Goal: Task Accomplishment & Management: Manage account settings

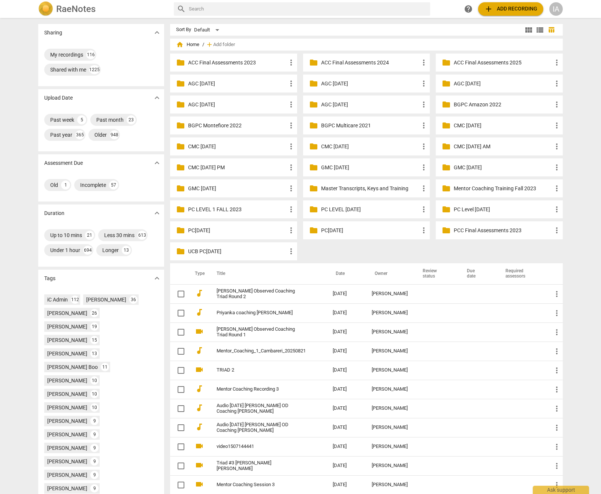
click at [554, 10] on div "IA" at bounding box center [555, 8] width 13 height 13
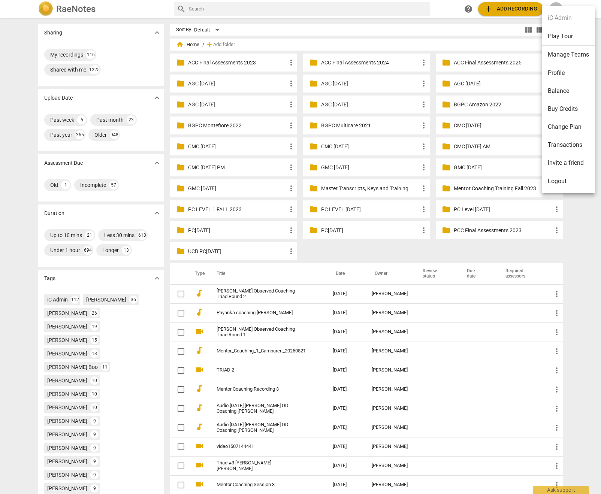
click at [564, 189] on li "Logout" at bounding box center [568, 181] width 53 height 18
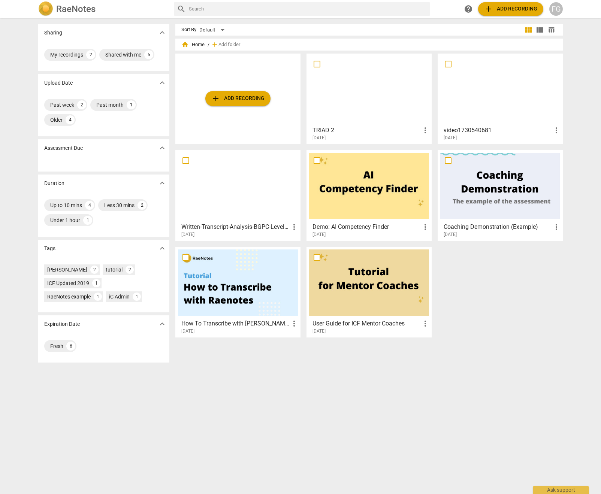
click at [461, 132] on h3 "video1730540681" at bounding box center [498, 130] width 108 height 9
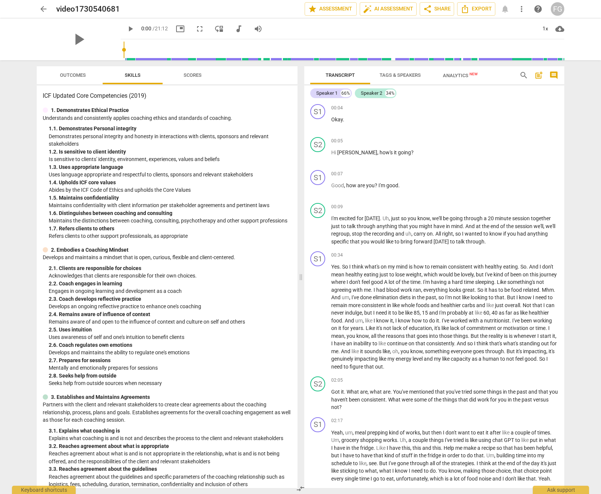
click at [45, 12] on span "arrow_back" at bounding box center [43, 8] width 9 height 9
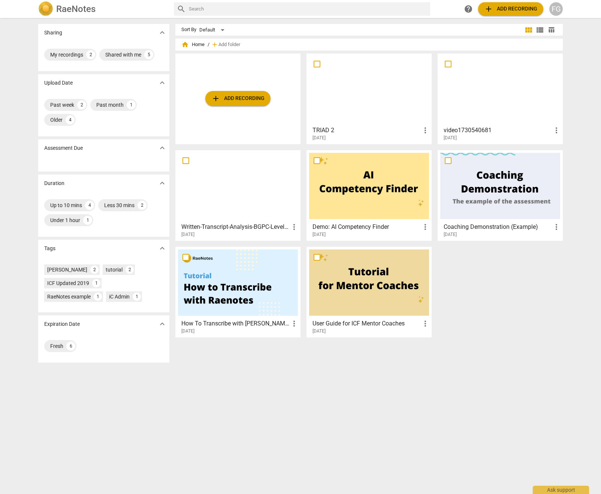
click at [382, 102] on div at bounding box center [369, 89] width 120 height 66
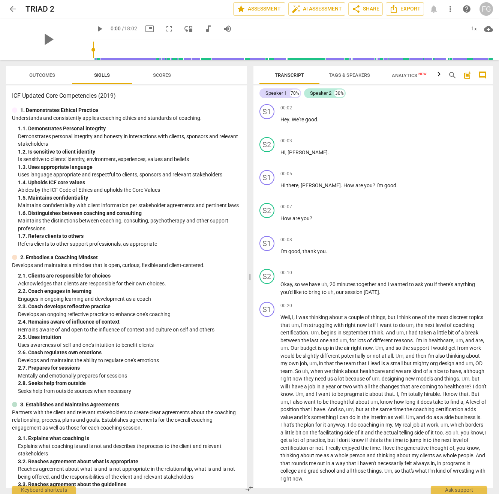
click at [10, 10] on span "arrow_back" at bounding box center [12, 8] width 9 height 9
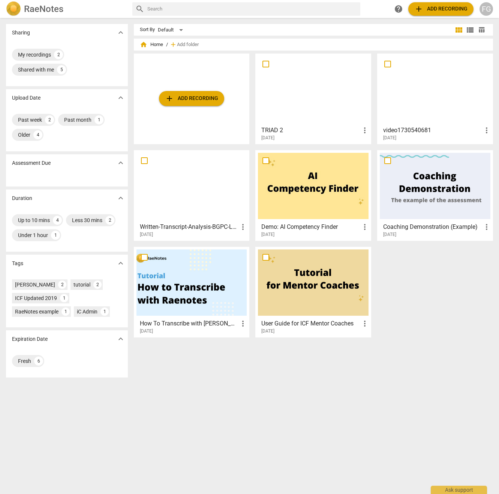
click at [405, 132] on h3 "video1730540681" at bounding box center [432, 130] width 99 height 9
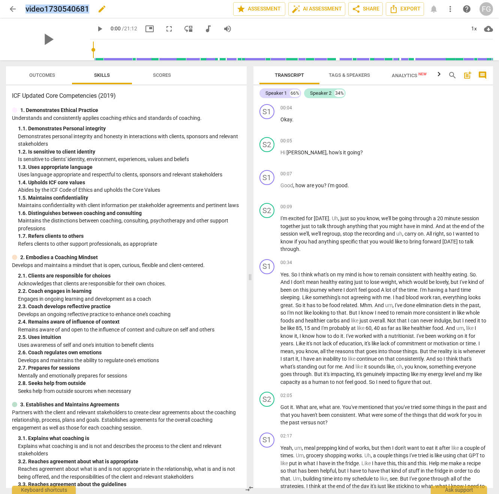
drag, startPoint x: 88, startPoint y: 10, endPoint x: 27, endPoint y: 10, distance: 61.1
click at [27, 10] on h2 "video1730540681" at bounding box center [57, 8] width 64 height 9
copy h2 "video1730540681"
click at [8, 8] on span "arrow_back" at bounding box center [12, 8] width 13 height 9
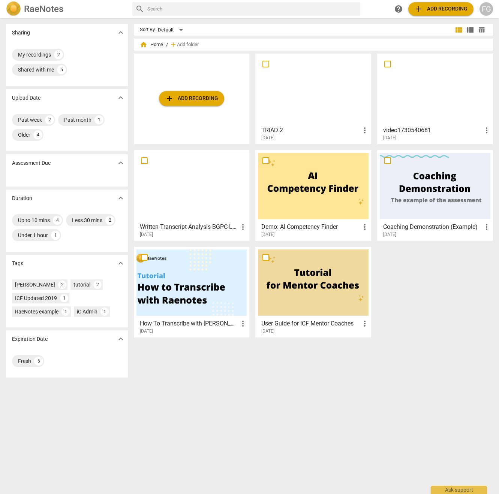
click at [287, 133] on h3 "TRIAD 2" at bounding box center [310, 130] width 99 height 9
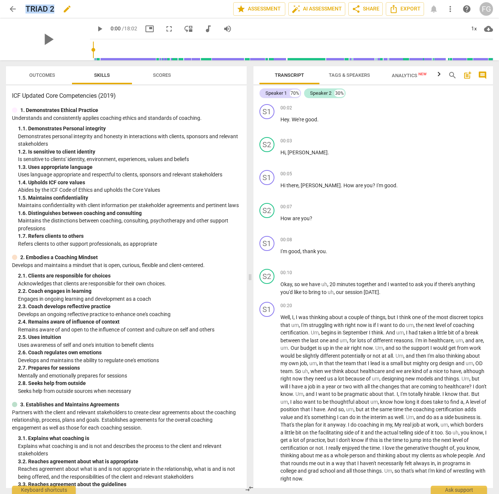
drag, startPoint x: 52, startPoint y: 10, endPoint x: 25, endPoint y: 9, distance: 27.4
click at [25, 9] on h2 "TRIAD 2" at bounding box center [39, 8] width 29 height 9
copy h2 "TRIAD 2"
click at [484, 10] on div "FG" at bounding box center [485, 8] width 13 height 13
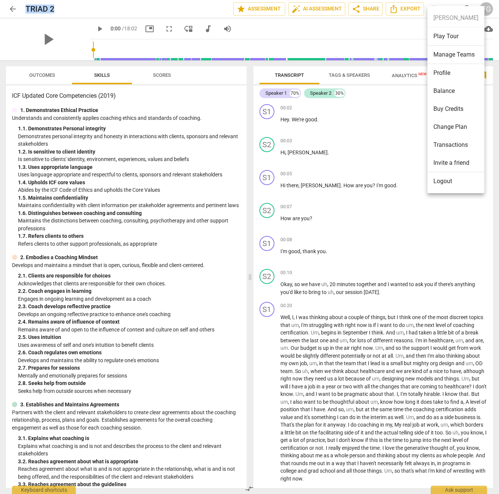
click at [451, 184] on li "Logout" at bounding box center [455, 181] width 57 height 18
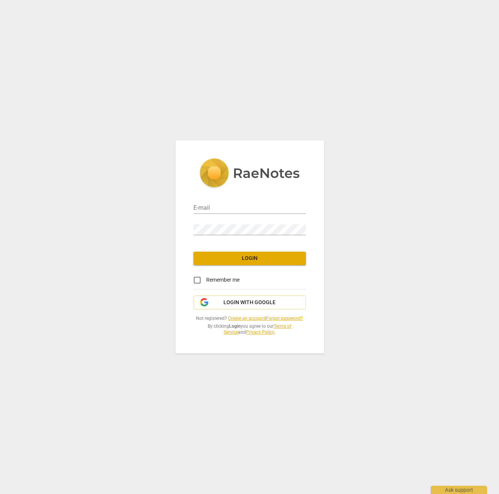
type input "[EMAIL_ADDRESS][DOMAIN_NAME]"
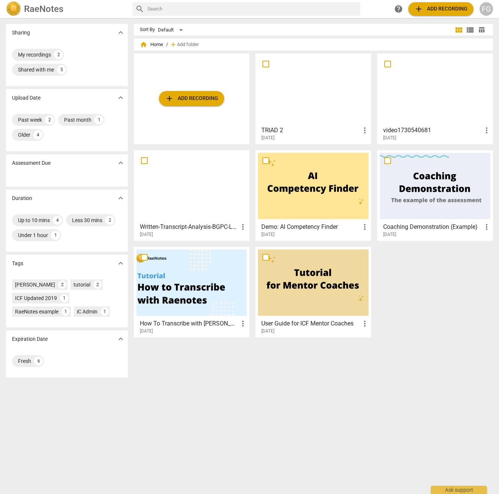
click at [412, 111] on div at bounding box center [434, 89] width 111 height 66
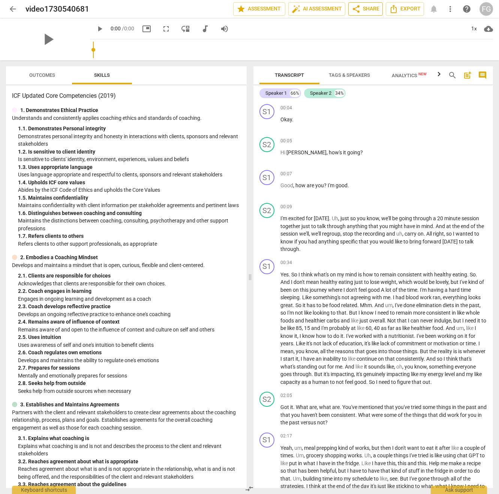
click at [367, 9] on span "share Share" at bounding box center [365, 8] width 28 height 9
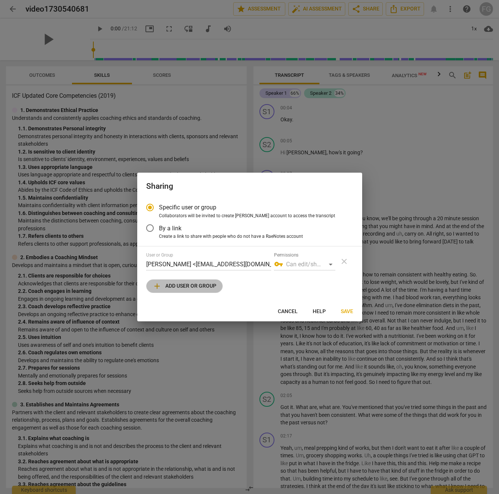
click at [164, 289] on span "add Add user or group" at bounding box center [184, 286] width 64 height 9
radio input "false"
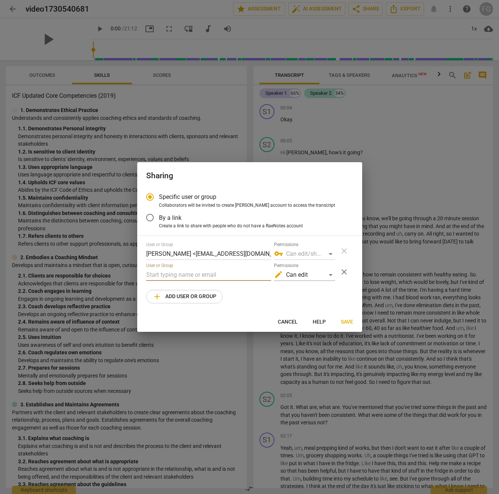
click at [169, 274] on input "text" at bounding box center [208, 275] width 125 height 12
type input "steve.thorson@invitechange.com"
click at [310, 275] on div "edit Can edit" at bounding box center [304, 275] width 61 height 12
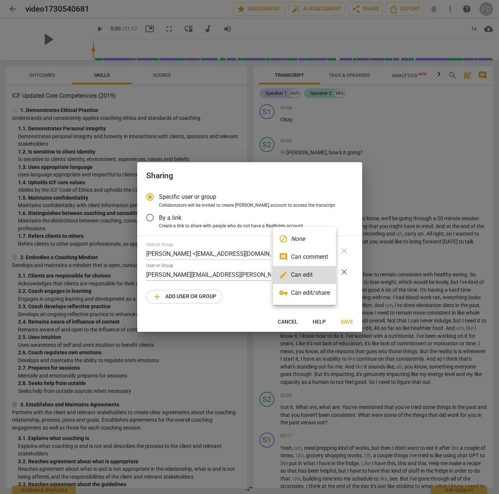
click at [312, 294] on li "vpn_key Can edit/share" at bounding box center [304, 293] width 63 height 18
radio input "false"
click at [345, 323] on span "Save" at bounding box center [347, 321] width 12 height 7
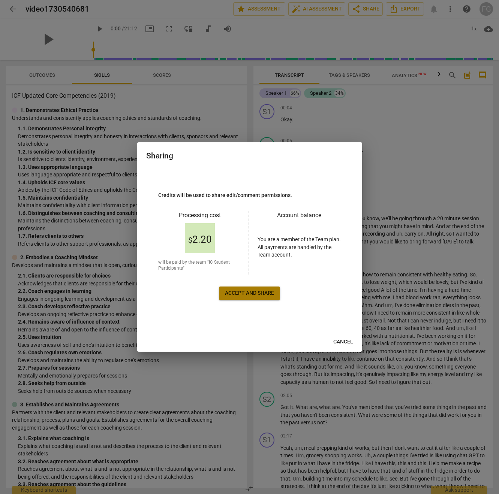
click at [263, 295] on span "Accept and share" at bounding box center [249, 293] width 49 height 7
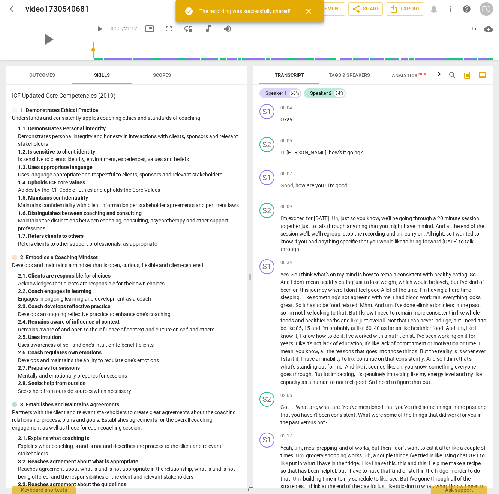
click at [13, 9] on span "arrow_back" at bounding box center [12, 8] width 9 height 9
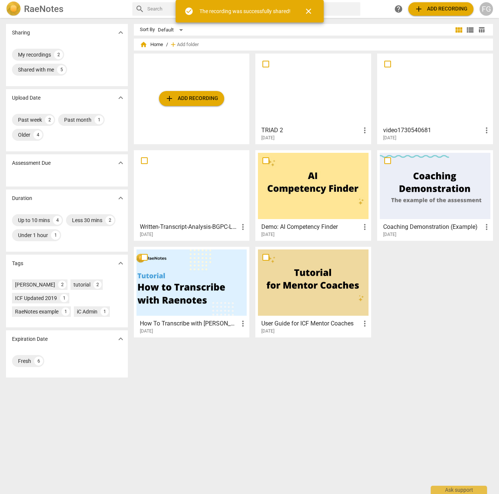
click at [332, 96] on div at bounding box center [313, 89] width 111 height 66
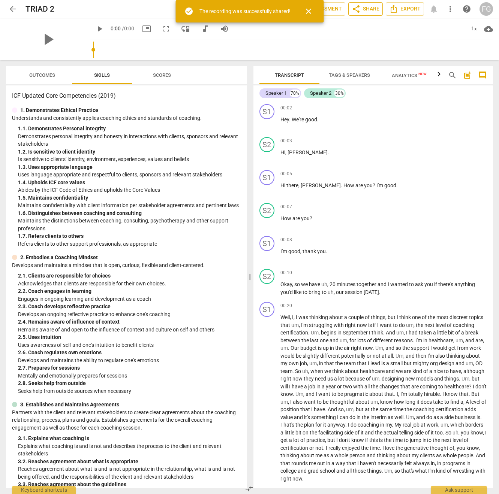
click at [372, 7] on span "share Share" at bounding box center [365, 8] width 28 height 9
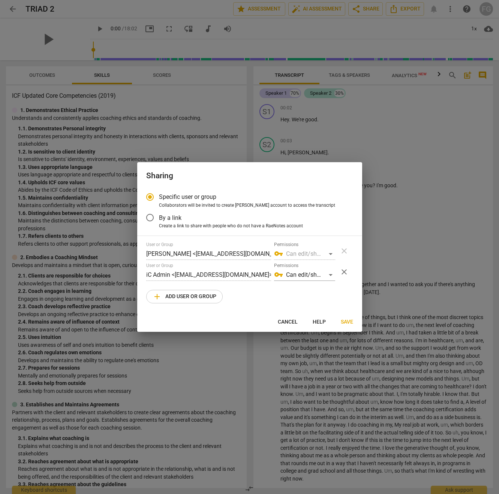
click at [167, 298] on span "add Add user or group" at bounding box center [184, 296] width 64 height 9
radio input "false"
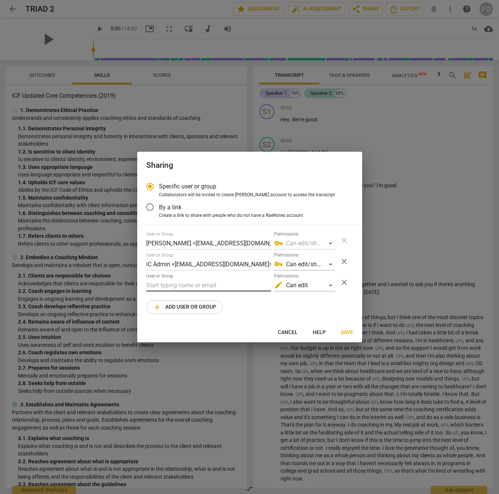
click at [178, 281] on input "text" at bounding box center [208, 285] width 125 height 12
type input "steve.thorson@invitechange.com"
click at [317, 286] on div "edit Can edit" at bounding box center [304, 285] width 61 height 12
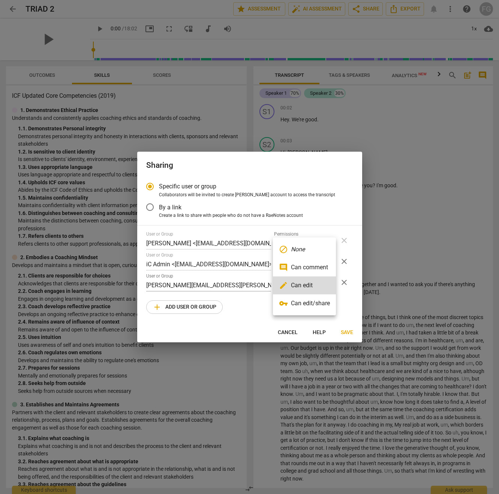
click at [314, 305] on li "vpn_key Can edit/share" at bounding box center [304, 303] width 63 height 18
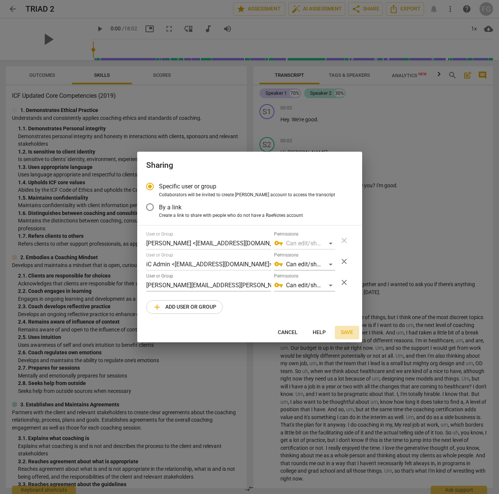
click at [346, 335] on span "Save" at bounding box center [347, 332] width 12 height 7
radio input "false"
type input "Steve Thorson <steve.thorson@invitechange.com>"
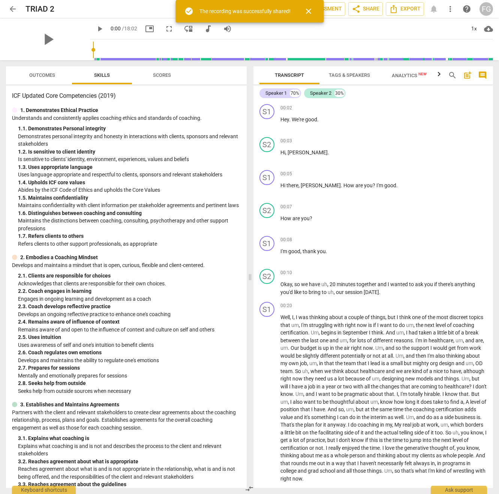
click at [10, 8] on span "arrow_back" at bounding box center [12, 8] width 9 height 9
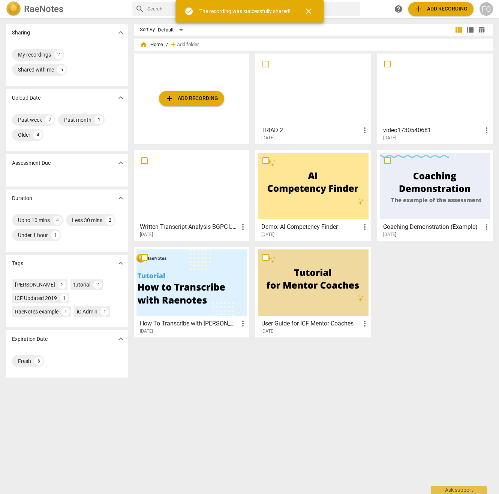
click at [422, 99] on div at bounding box center [434, 89] width 111 height 66
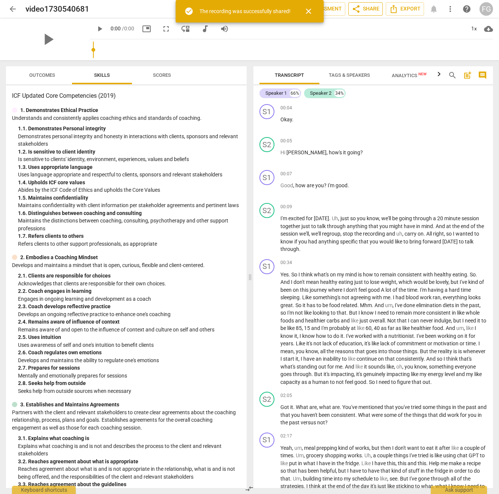
click at [365, 9] on span "share Share" at bounding box center [365, 8] width 28 height 9
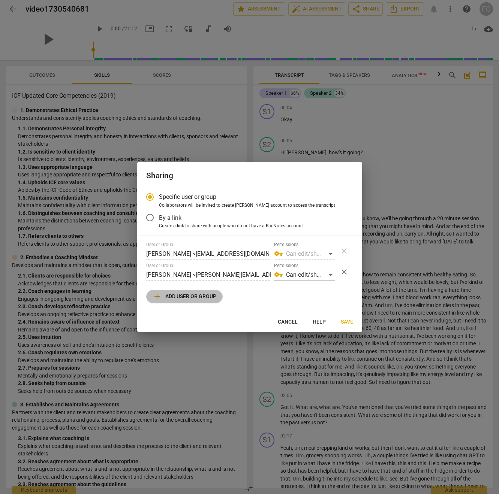
click at [187, 296] on span "add Add user or group" at bounding box center [184, 296] width 64 height 9
radio input "false"
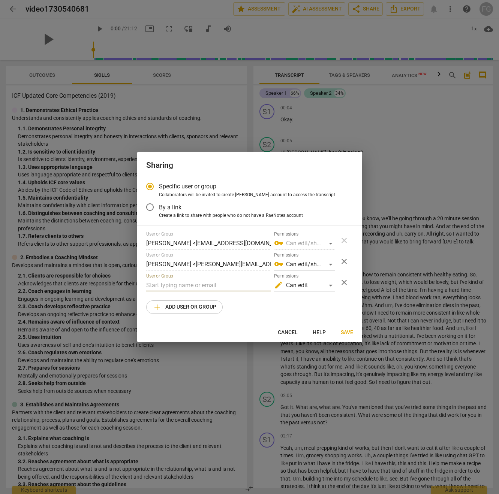
click at [194, 288] on input "text" at bounding box center [208, 285] width 125 height 12
type input "admin"
click at [198, 299] on strong "<admin@invitechange.com>" at bounding box center [225, 300] width 100 height 7
radio input "false"
type input "iC Admin <admin@invitechange.com>"
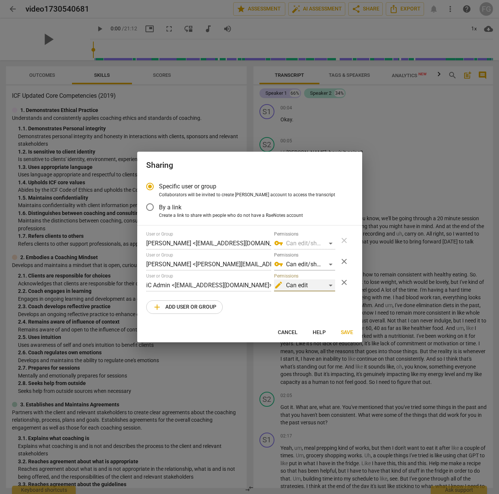
click at [308, 284] on div "edit Can edit" at bounding box center [304, 285] width 61 height 12
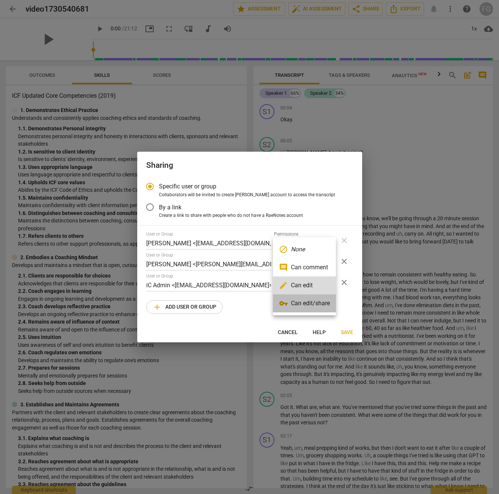
click at [305, 303] on li "vpn_key Can edit/share" at bounding box center [304, 303] width 63 height 18
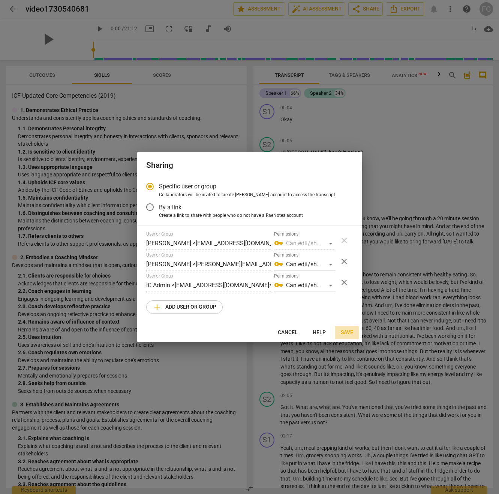
click at [343, 332] on span "Save" at bounding box center [347, 332] width 12 height 7
radio input "false"
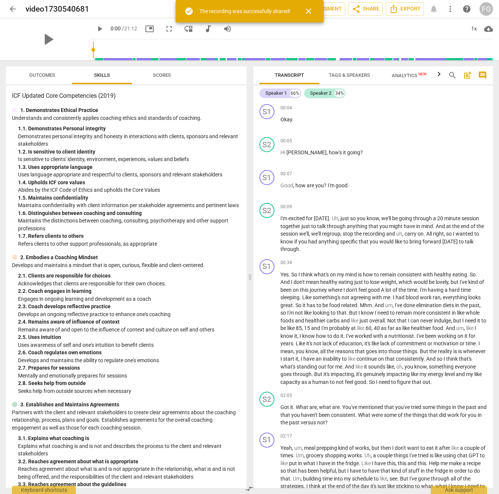
click at [11, 10] on span "arrow_back" at bounding box center [12, 8] width 9 height 9
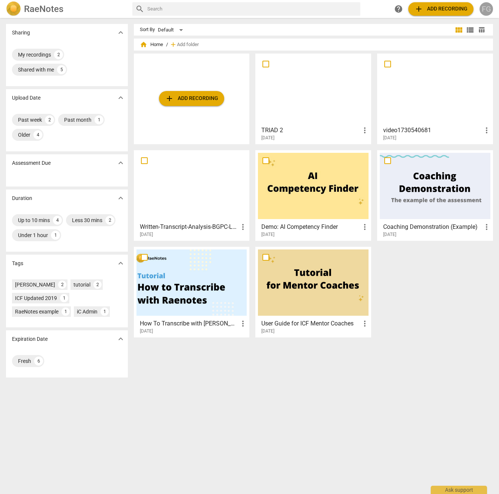
click at [488, 9] on div "FG" at bounding box center [485, 8] width 13 height 13
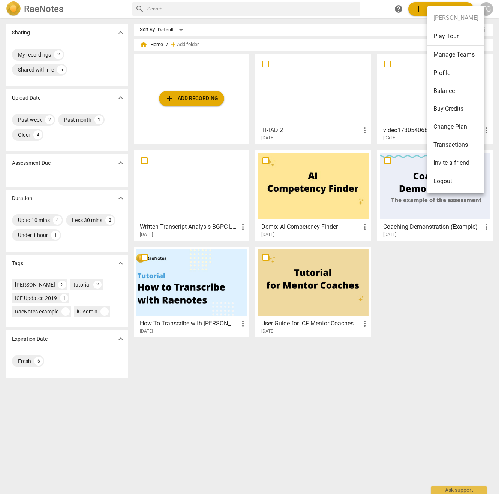
click at [455, 183] on li "Logout" at bounding box center [455, 181] width 57 height 18
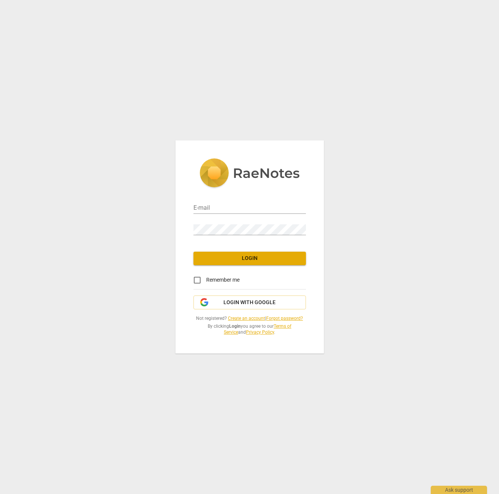
type input "[EMAIL_ADDRESS][DOMAIN_NAME]"
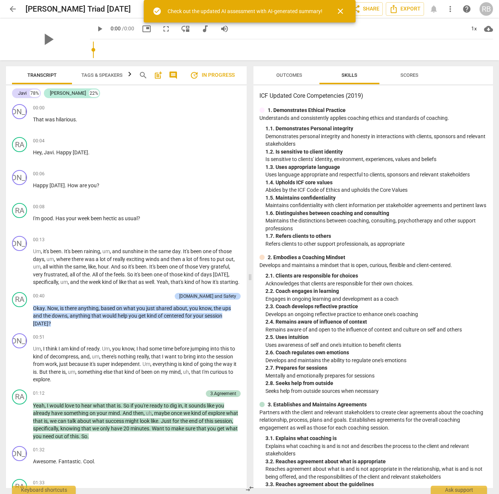
click at [341, 12] on span "close" at bounding box center [340, 11] width 9 height 9
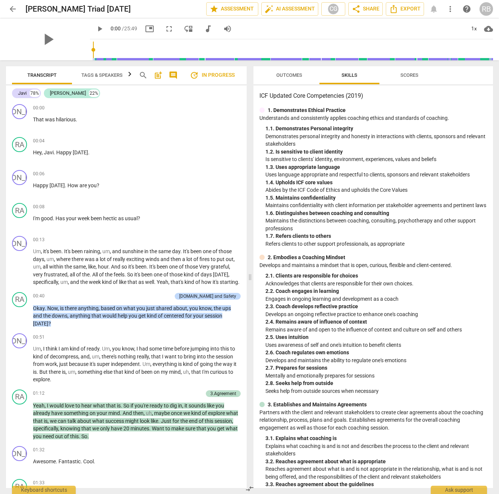
click at [246, 30] on div "play_arrow 0:00 / 25:49 picture_in_picture fullscreen move_down audiotrack volu…" at bounding box center [291, 28] width 403 height 21
drag, startPoint x: 130, startPoint y: 8, endPoint x: 8, endPoint y: 6, distance: 121.8
click at [8, 6] on div "arrow_back Raegan Berry Triad May 2025 edit star Assessment auto_fix_high AI As…" at bounding box center [249, 8] width 487 height 13
copy h2 "Raegan Berry Triad May 2025"
click at [288, 74] on span "Outcomes" at bounding box center [289, 75] width 26 height 6
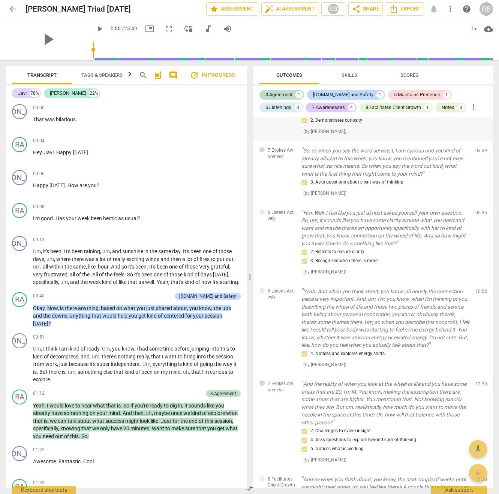
scroll to position [172, 0]
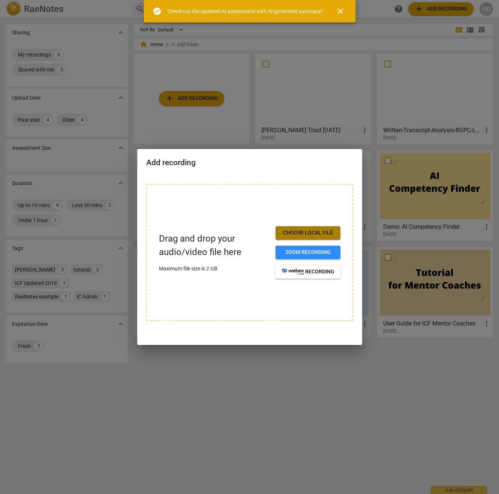
click at [311, 237] on button "Choose local file" at bounding box center [307, 232] width 65 height 13
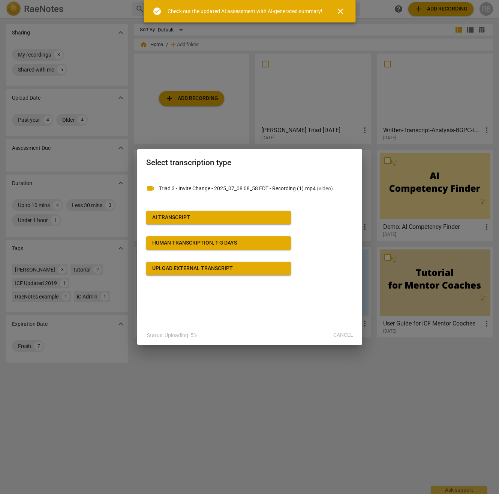
click at [217, 220] on span "AI Transcript" at bounding box center [218, 217] width 133 height 7
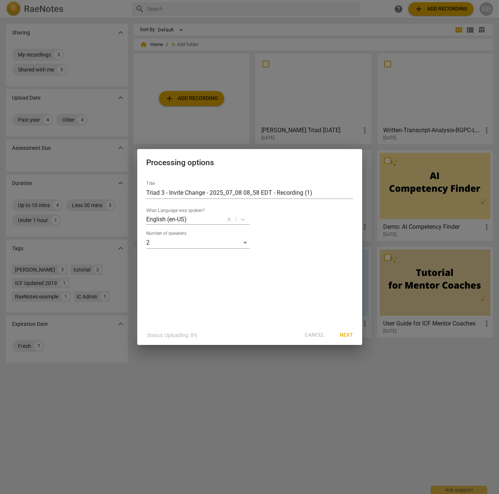
click at [345, 335] on span "Next" at bounding box center [345, 335] width 13 height 7
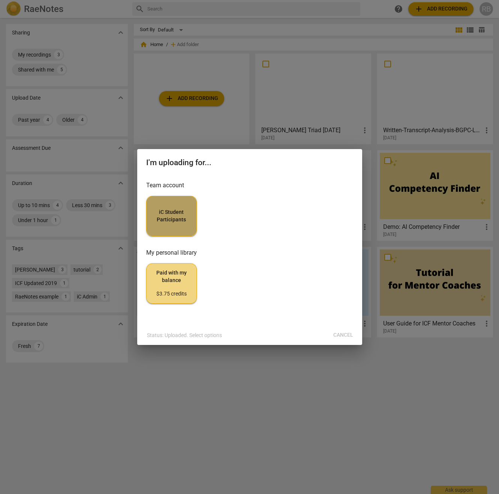
click at [163, 218] on span "iC Student Participants" at bounding box center [171, 216] width 38 height 15
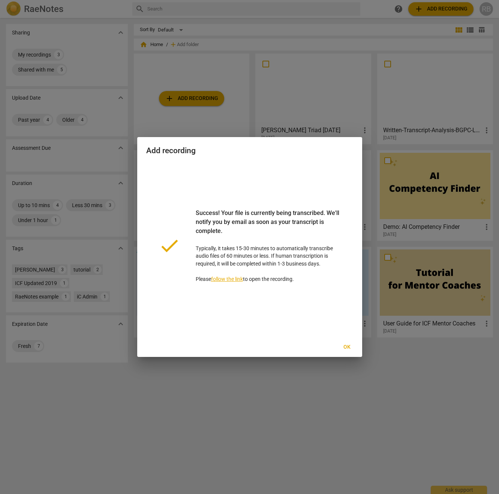
click at [345, 348] on span "Ok" at bounding box center [347, 347] width 12 height 7
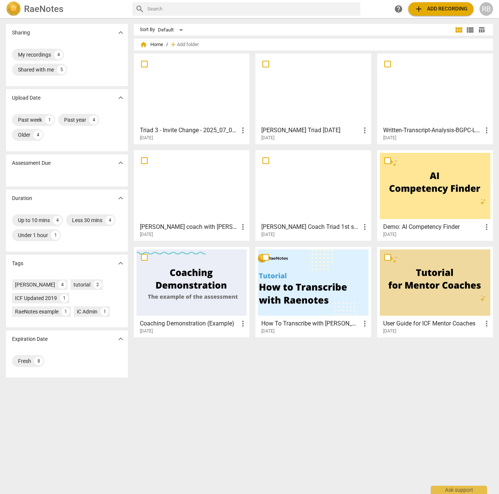
click at [194, 131] on h3 "Triad 3 - Invite Change - 2025_07_08 08_58 EDT - Recording (1)" at bounding box center [189, 130] width 99 height 9
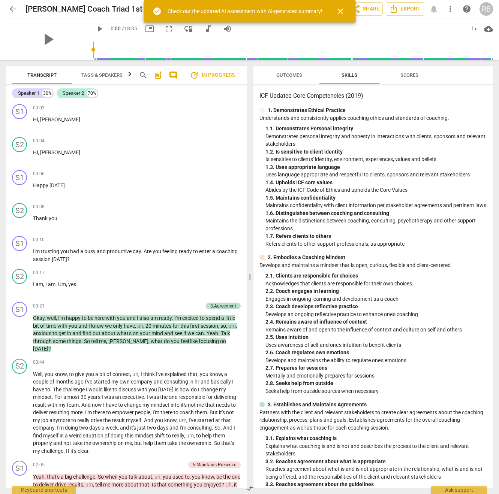
click at [293, 76] on span "Outcomes" at bounding box center [289, 75] width 26 height 6
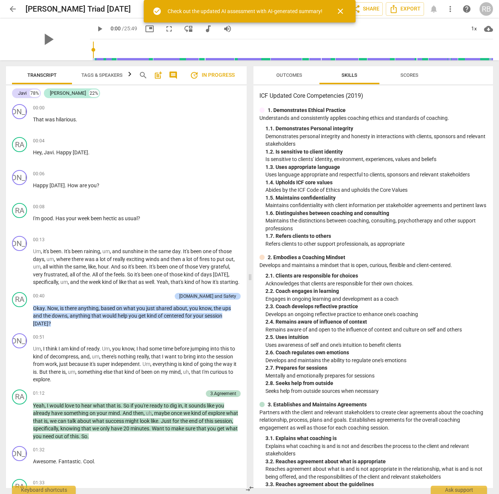
click at [290, 76] on span "Outcomes" at bounding box center [289, 75] width 26 height 6
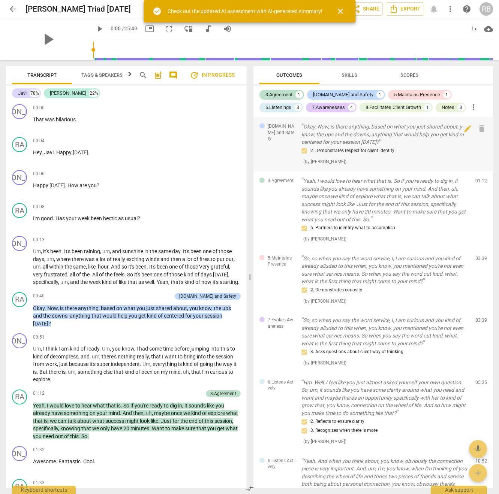
scroll to position [3, 0]
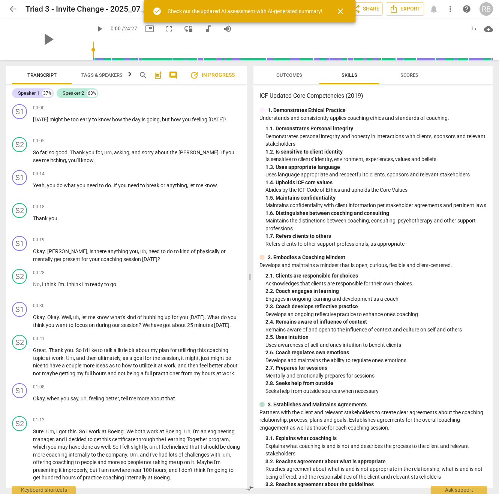
click at [291, 68] on button "Outcomes" at bounding box center [289, 75] width 60 height 18
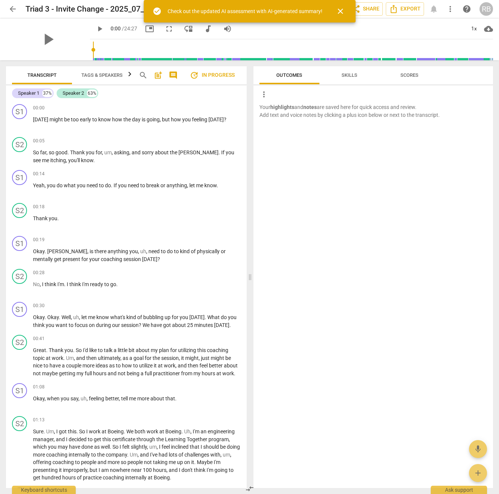
click at [481, 11] on div "RB" at bounding box center [485, 8] width 13 height 13
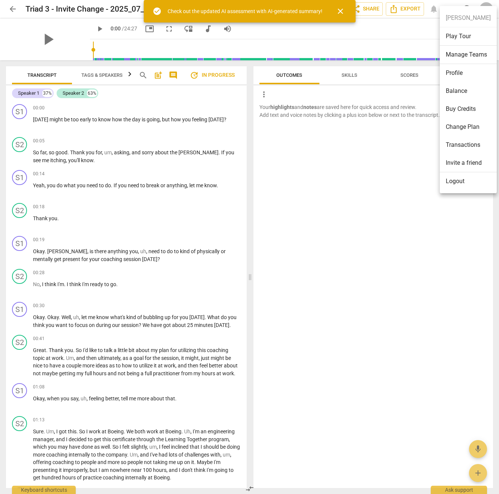
click at [454, 178] on li "Logout" at bounding box center [467, 181] width 57 height 18
